Goal: Find specific page/section: Find specific page/section

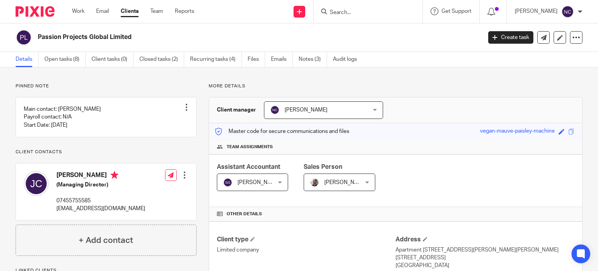
click at [369, 9] on input "Search" at bounding box center [364, 12] width 70 height 7
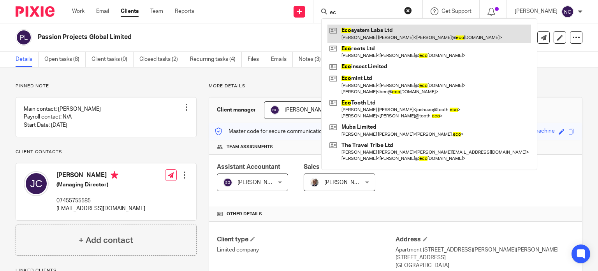
type input "e"
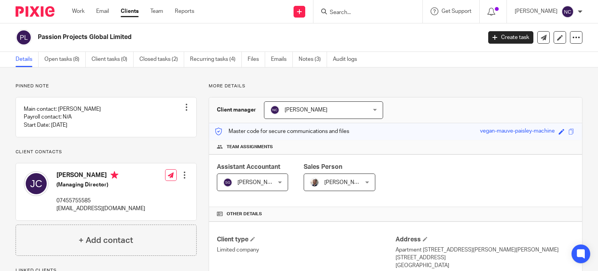
paste input "HABIT EARN LTD"
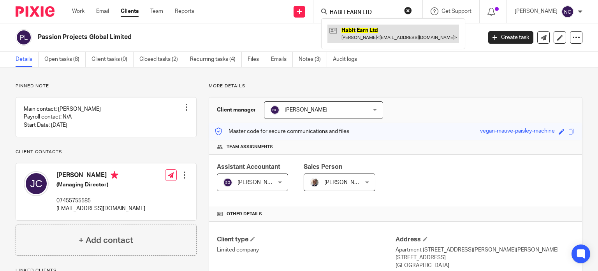
type input "HABIT EARN LTD"
click at [354, 29] on link at bounding box center [393, 34] width 132 height 18
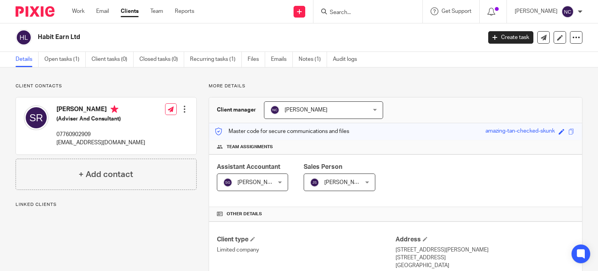
drag, startPoint x: 79, startPoint y: 36, endPoint x: 34, endPoint y: 35, distance: 45.6
click at [34, 35] on div "Habit Earn Ltd" at bounding box center [246, 37] width 461 height 16
copy div "Habit Earn Ltd"
drag, startPoint x: 125, startPoint y: 140, endPoint x: 56, endPoint y: 139, distance: 68.5
click at [56, 139] on p "[EMAIL_ADDRESS][DOMAIN_NAME]" at bounding box center [100, 143] width 89 height 8
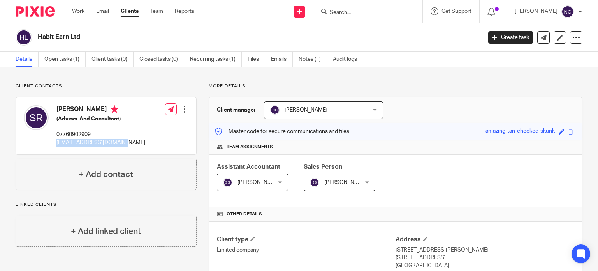
copy p "[EMAIL_ADDRESS][DOMAIN_NAME]"
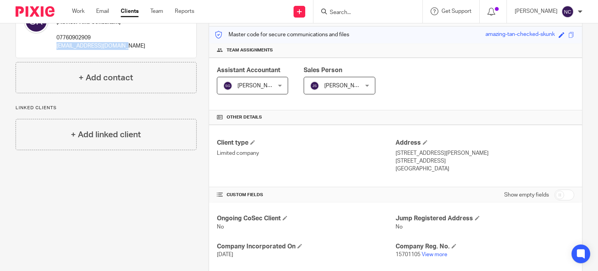
scroll to position [118, 0]
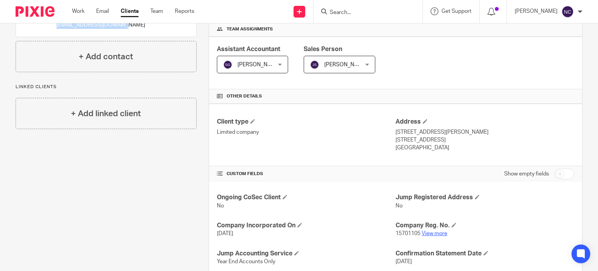
click at [438, 234] on link "View more" at bounding box center [435, 232] width 26 height 5
